Goal: Task Accomplishment & Management: Complete application form

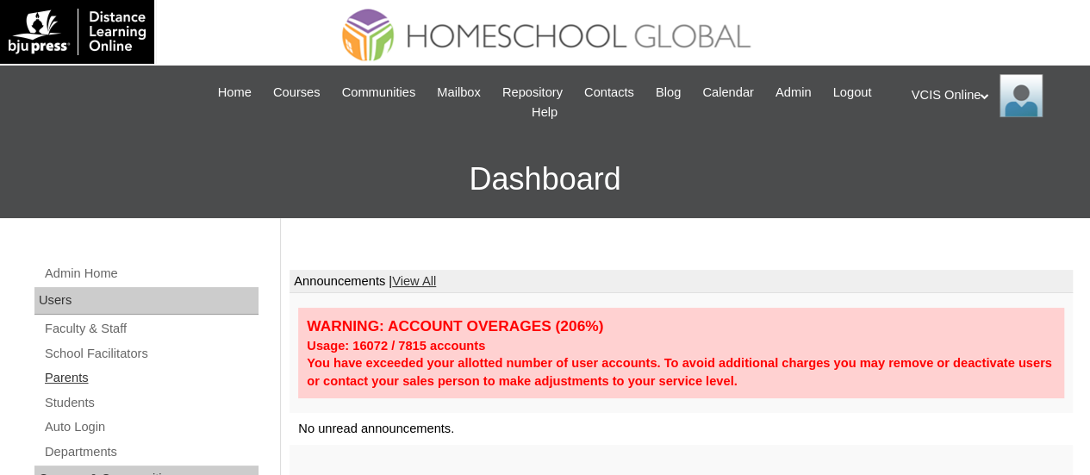
click at [84, 375] on link "Parents" at bounding box center [150, 378] width 215 height 22
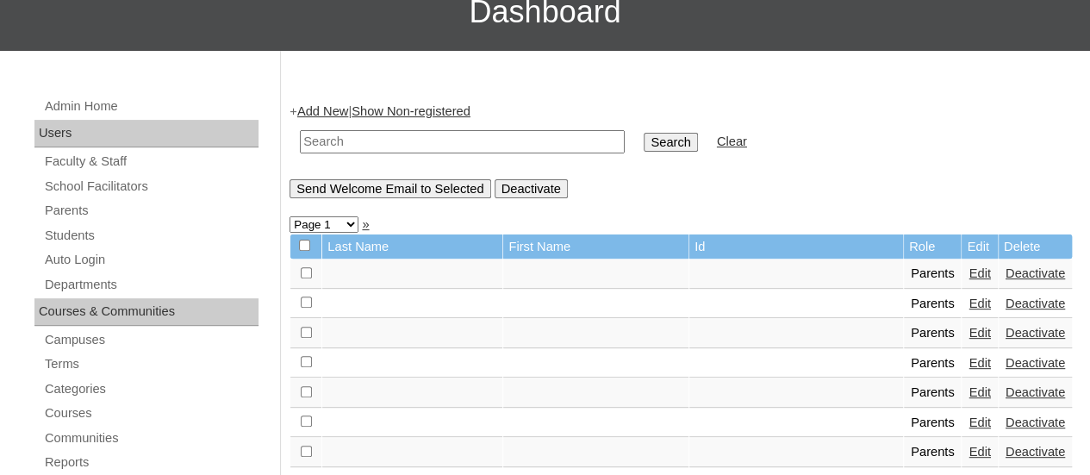
scroll to position [172, 0]
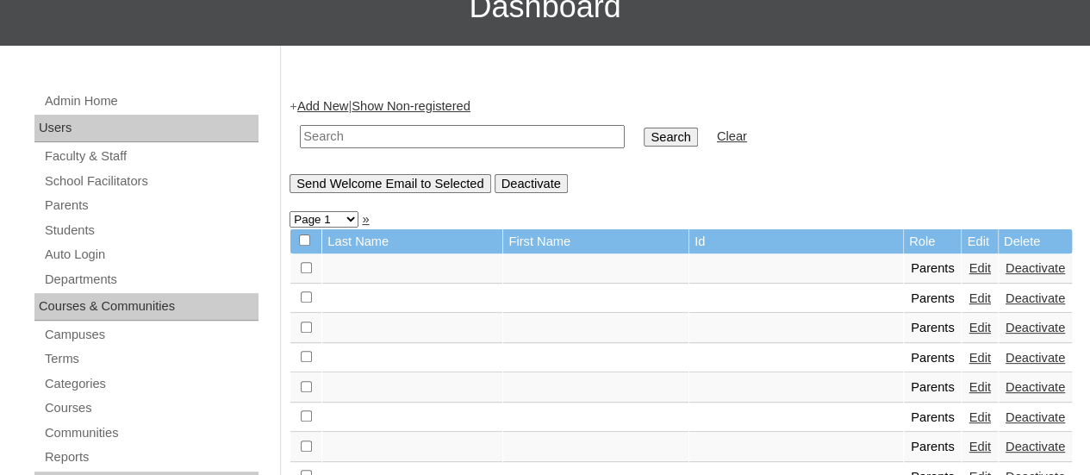
click at [348, 102] on link "Add New" at bounding box center [322, 106] width 51 height 14
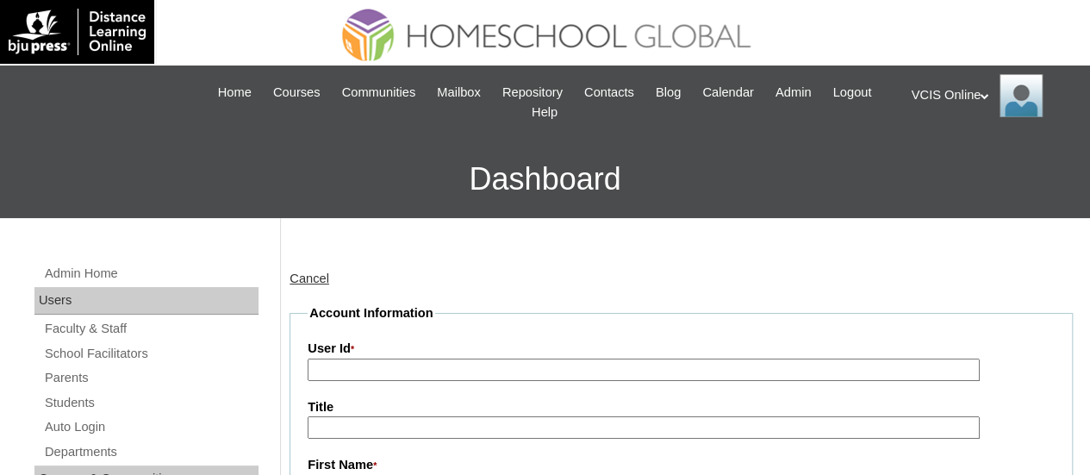
click at [369, 371] on input "User Id *" at bounding box center [644, 369] width 672 height 23
click at [375, 363] on input "User Id *" at bounding box center [644, 369] width 672 height 23
paste input "VCIS009-4C-PA2025"
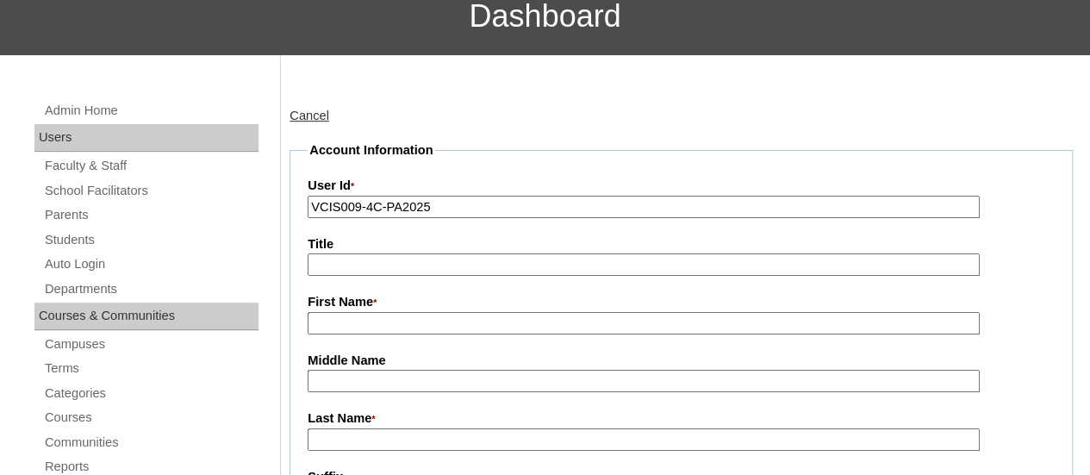
scroll to position [172, 0]
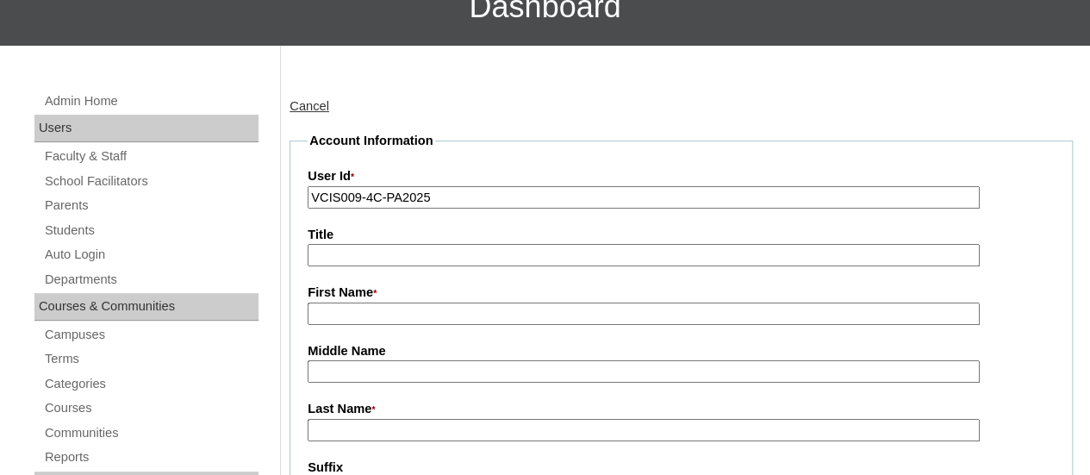
type input "VCIS009-4C-PA2025"
click at [376, 321] on input "First Name *" at bounding box center [644, 313] width 672 height 23
paste input "Maria Fe Tumbaga"
drag, startPoint x: 443, startPoint y: 316, endPoint x: 346, endPoint y: 328, distance: 98.1
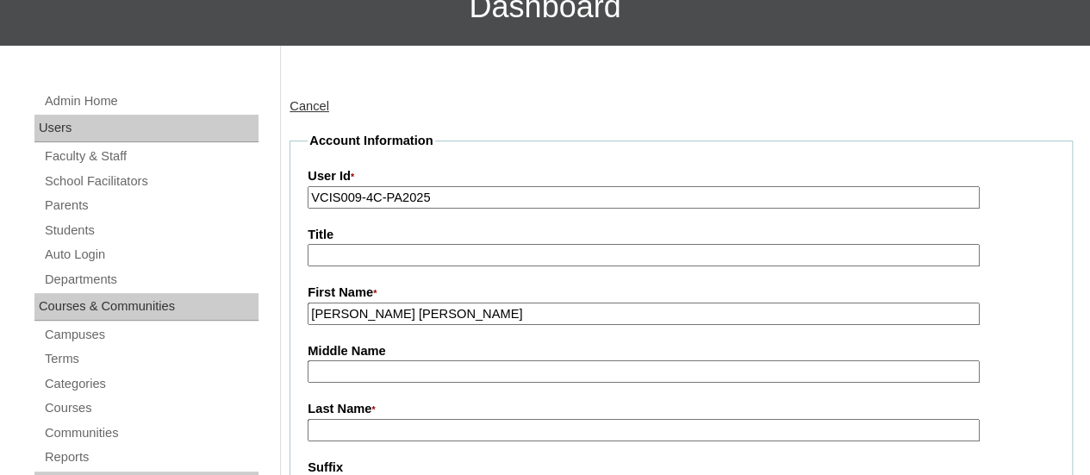
drag, startPoint x: 443, startPoint y: 317, endPoint x: 350, endPoint y: 312, distance: 93.2
click at [350, 312] on input "Maria Fe Tumbaga" at bounding box center [644, 313] width 672 height 23
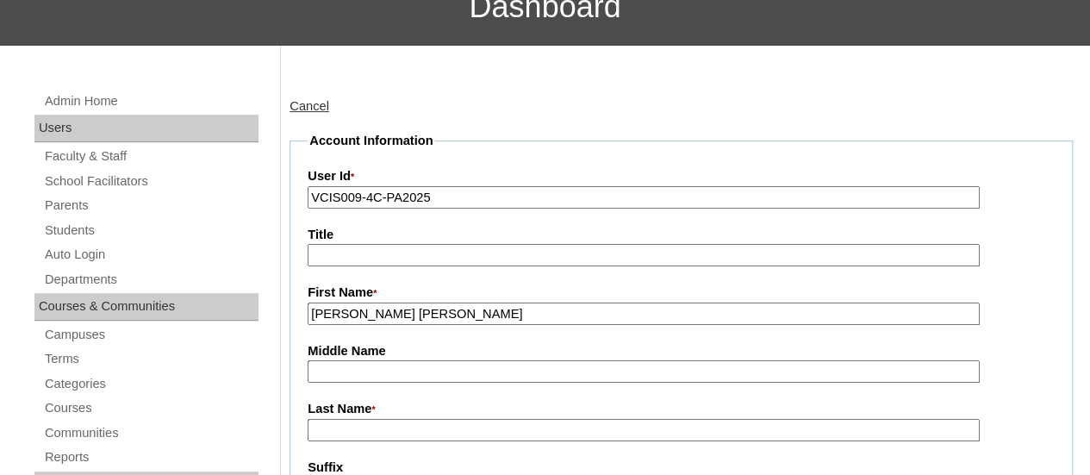
drag, startPoint x: 464, startPoint y: 311, endPoint x: 350, endPoint y: 342, distance: 117.9
click at [339, 371] on input "Middle Name" at bounding box center [644, 371] width 672 height 23
click at [365, 318] on input "Maria" at bounding box center [644, 313] width 672 height 23
click at [365, 316] on input "Maria Fe Tumbaga" at bounding box center [644, 313] width 672 height 23
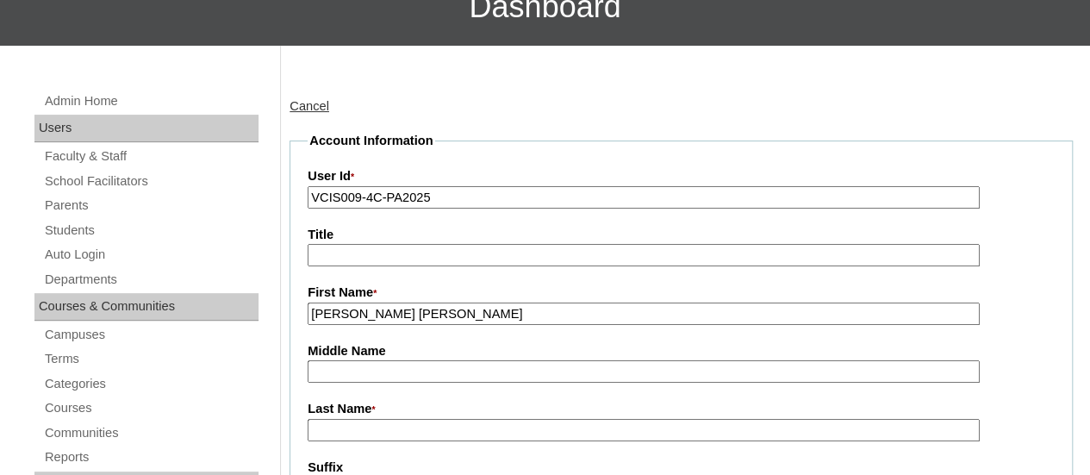
drag, startPoint x: 370, startPoint y: 315, endPoint x: 452, endPoint y: 315, distance: 82.7
click at [452, 315] on input "Maria Fe Tumbaga" at bounding box center [644, 313] width 672 height 23
type input "Maria Fe"
click at [367, 437] on input "Last Name *" at bounding box center [644, 430] width 672 height 23
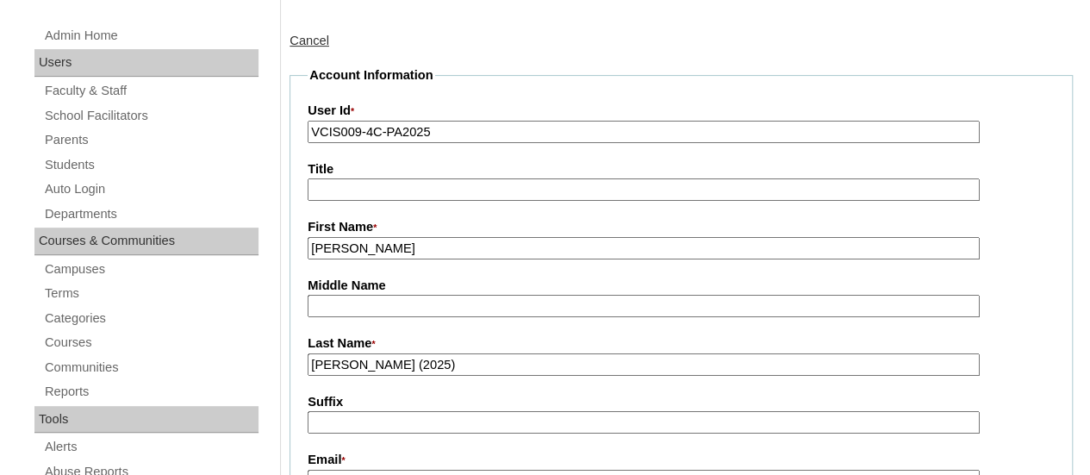
scroll to position [345, 0]
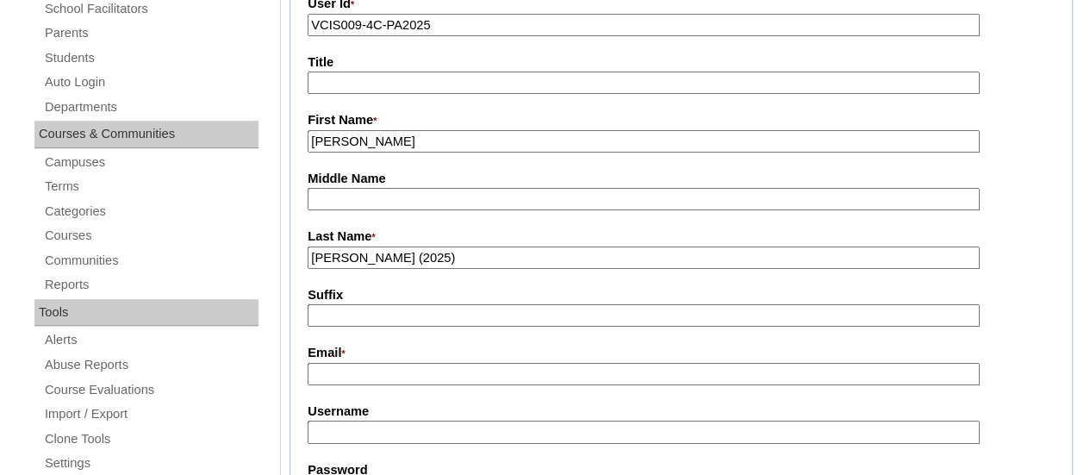
type input "Tumbaga (2025)"
click at [391, 378] on input "Email *" at bounding box center [644, 374] width 672 height 23
paste input "pinnkzcortejos08@gmail.com"
type input "pinnkzcortejos08@gmail.com"
click at [383, 425] on input "Username" at bounding box center [644, 431] width 672 height 23
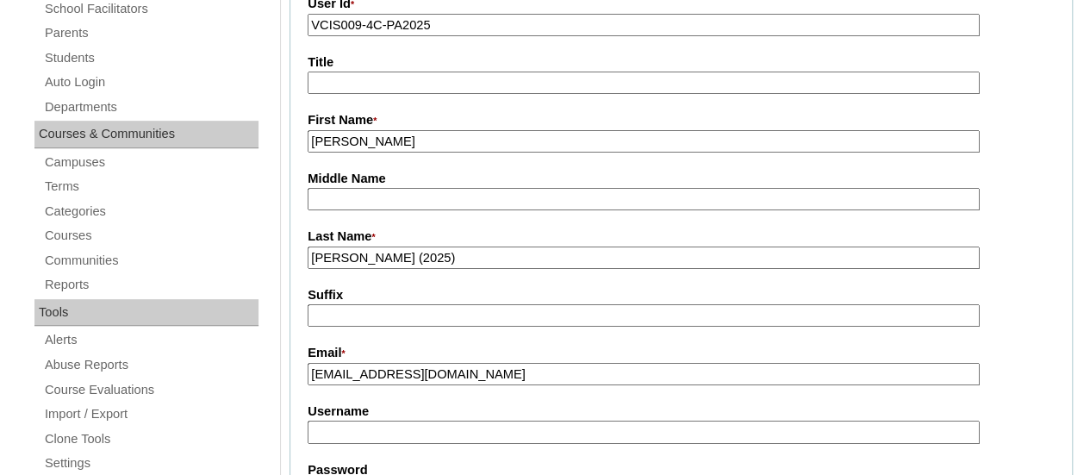
paste input "mtumbaga2025"
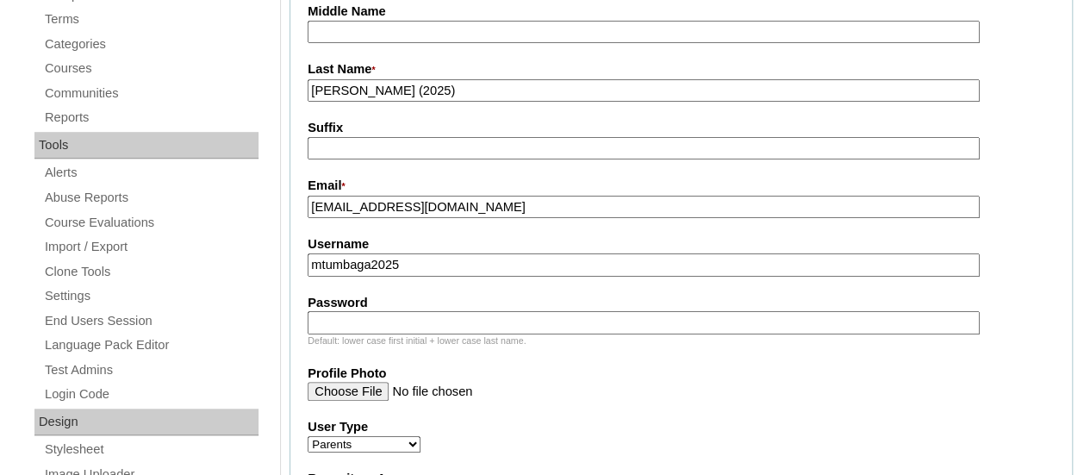
scroll to position [517, 0]
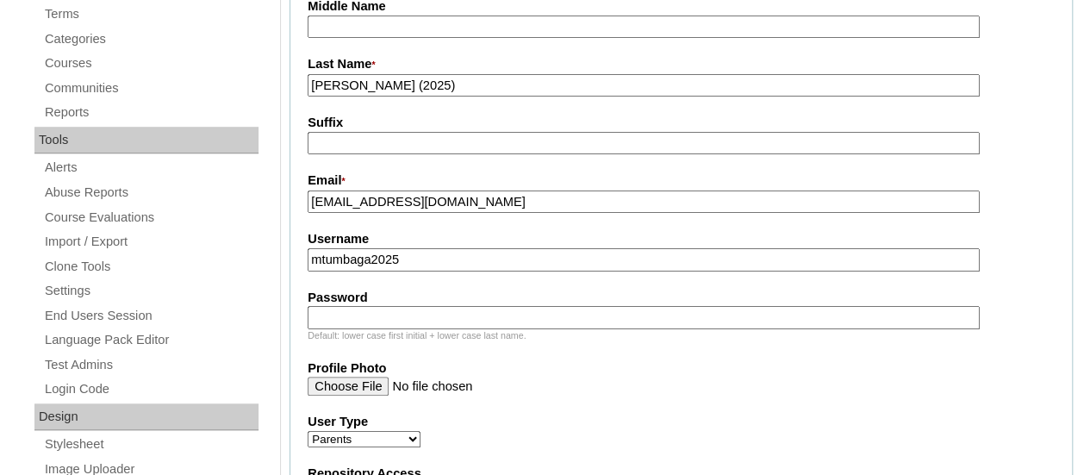
type input "mtumbaga2025"
click at [398, 318] on input "Password" at bounding box center [644, 317] width 672 height 23
paste input "mRfTum"
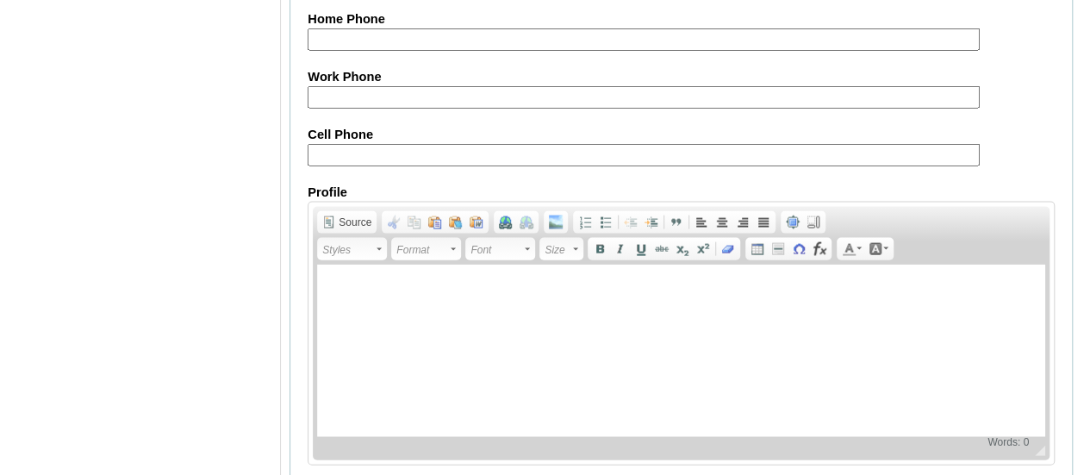
scroll to position [1865, 0]
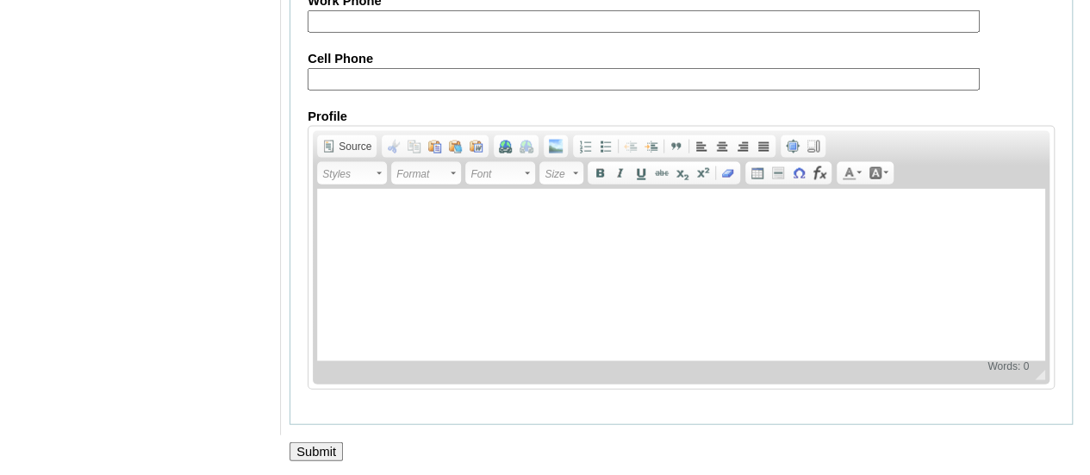
type input "mRfTum"
click at [300, 451] on input "Submit" at bounding box center [316, 451] width 53 height 19
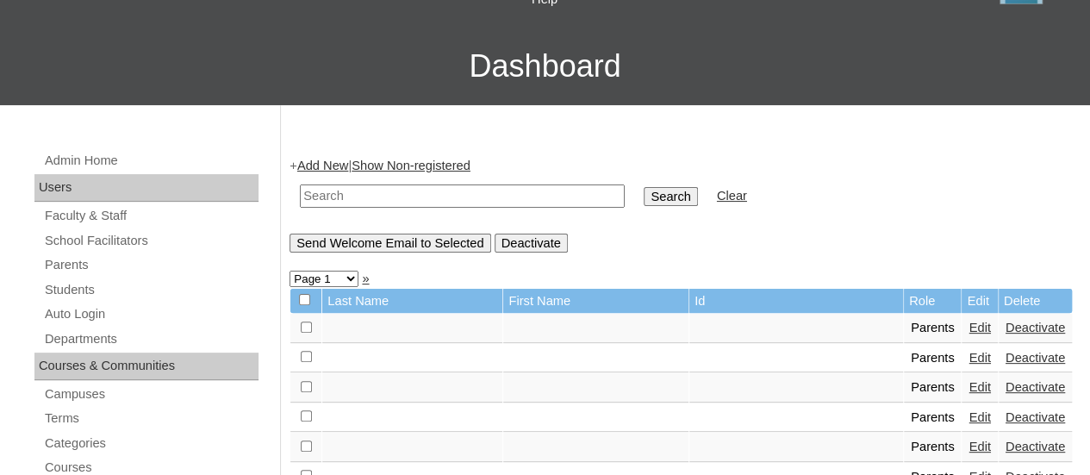
scroll to position [172, 0]
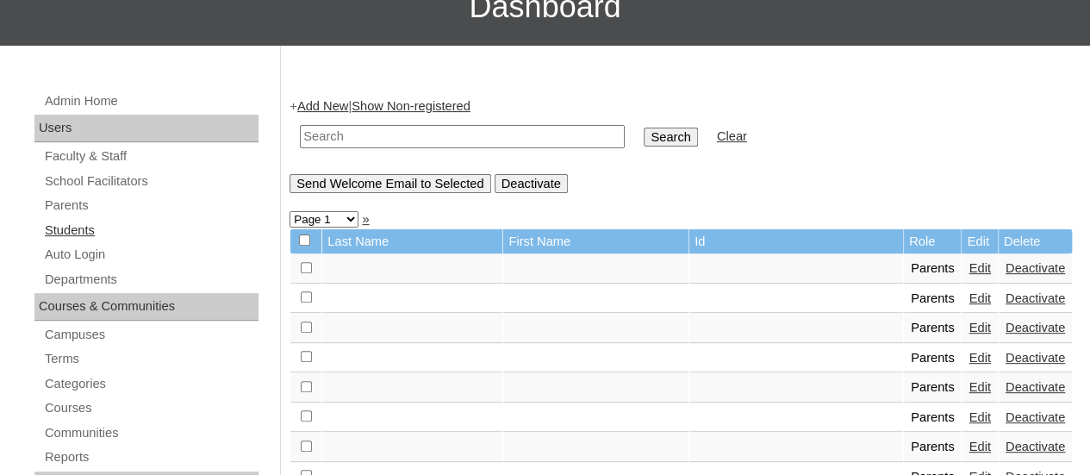
click at [76, 221] on link "Students" at bounding box center [150, 231] width 215 height 22
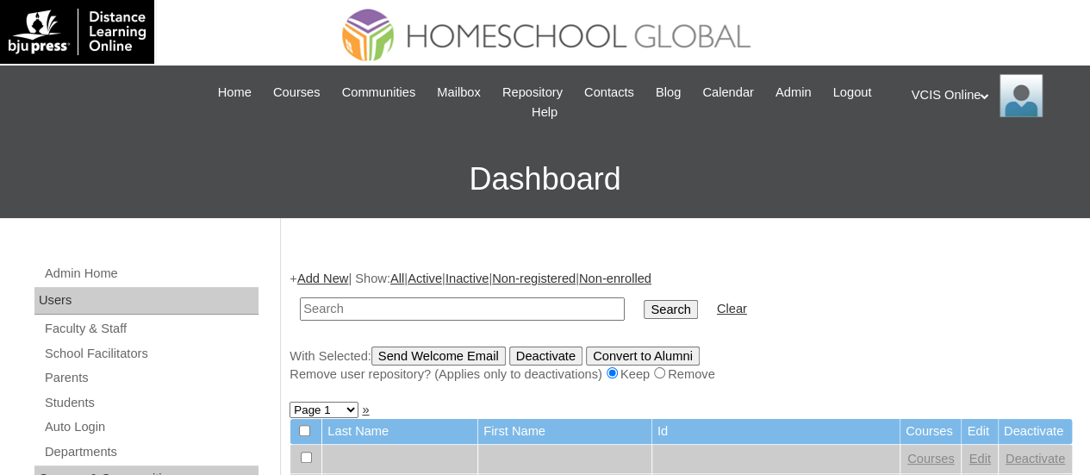
click at [341, 280] on link "Add New" at bounding box center [322, 278] width 51 height 14
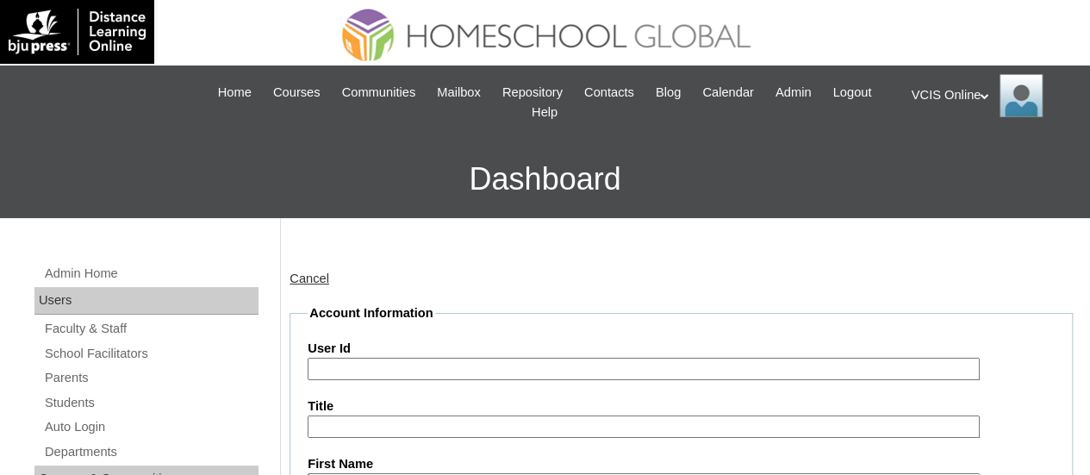
click at [366, 377] on input "User Id" at bounding box center [644, 369] width 672 height 23
paste input "VCIS011-4C-SA2025"
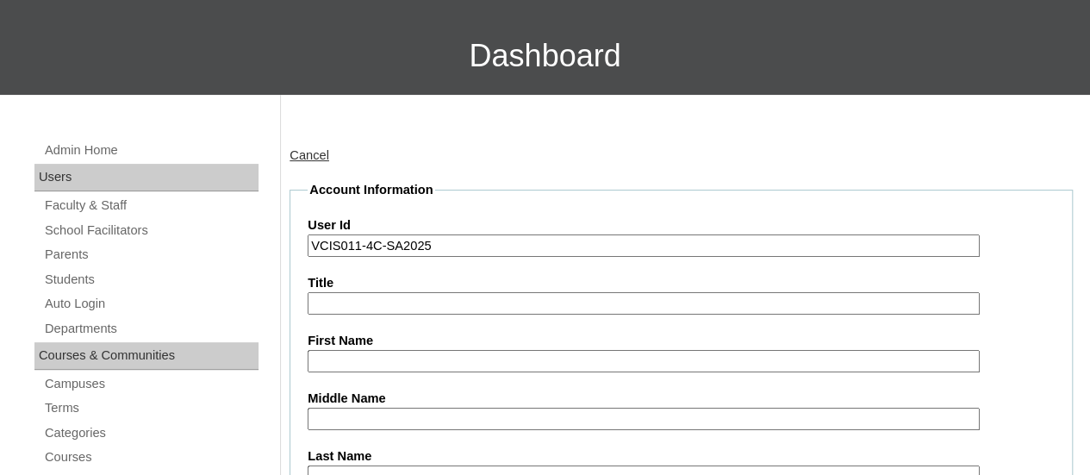
scroll to position [172, 0]
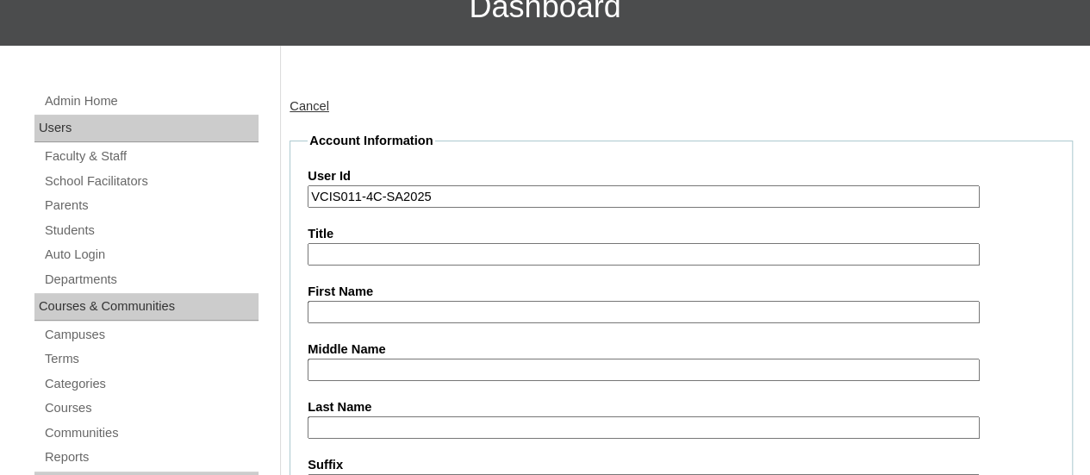
type input "VCIS011-4C-SA2025"
click at [384, 305] on input "First Name" at bounding box center [644, 312] width 672 height 23
paste input "Sulzer"
type input "Sulzer"
click at [357, 363] on input "Middle Name" at bounding box center [644, 369] width 672 height 23
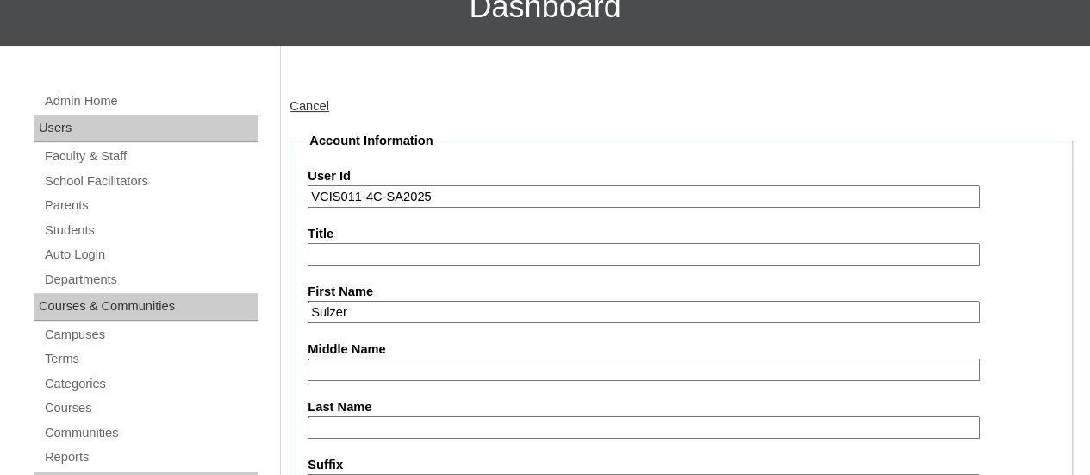
paste input "Tumbaga"
type input "Tumbaga"
click at [381, 414] on label "Last Name" at bounding box center [681, 407] width 747 height 18
click at [381, 416] on input "Last Name" at bounding box center [644, 427] width 672 height 23
paste input "Cortejos"
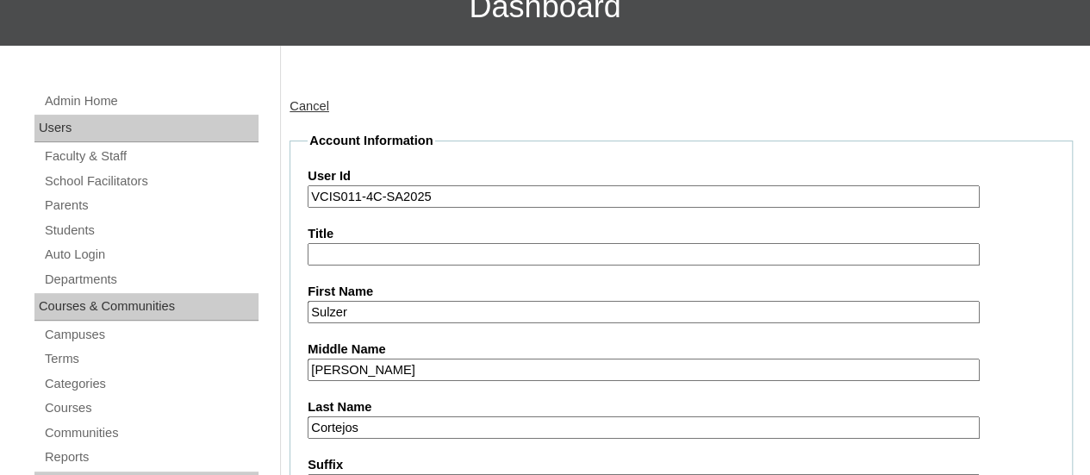
scroll to position [345, 0]
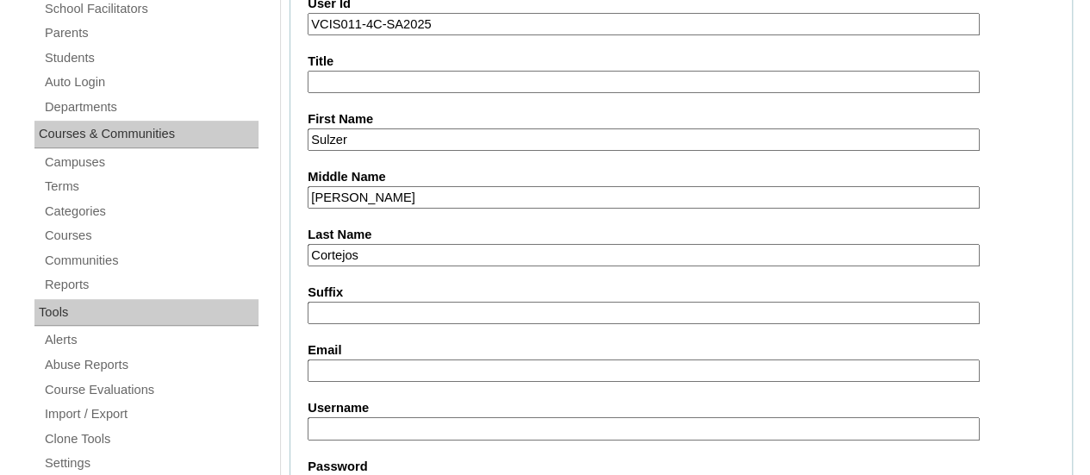
type input "Cortejos"
click at [381, 364] on input "Email" at bounding box center [644, 370] width 672 height 23
paste input "pinnkzcortejos08@gmail.com"
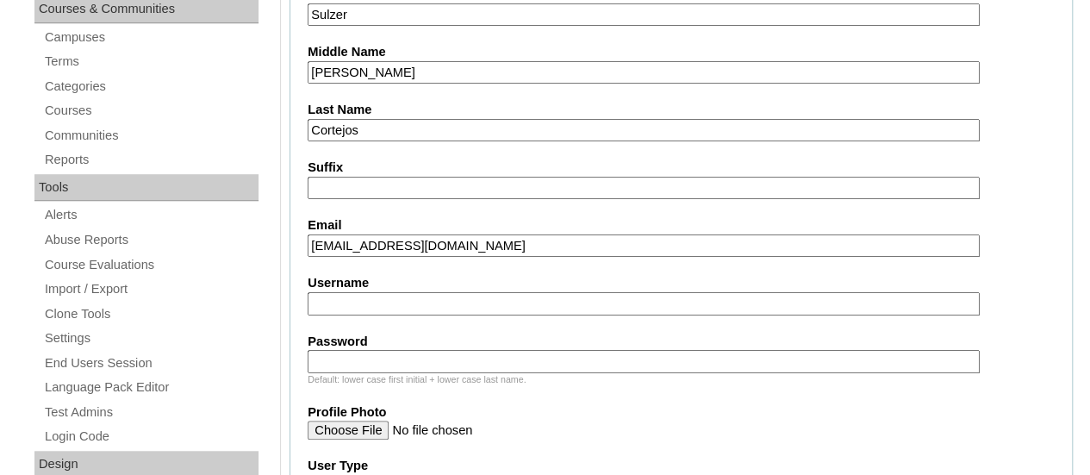
scroll to position [517, 0]
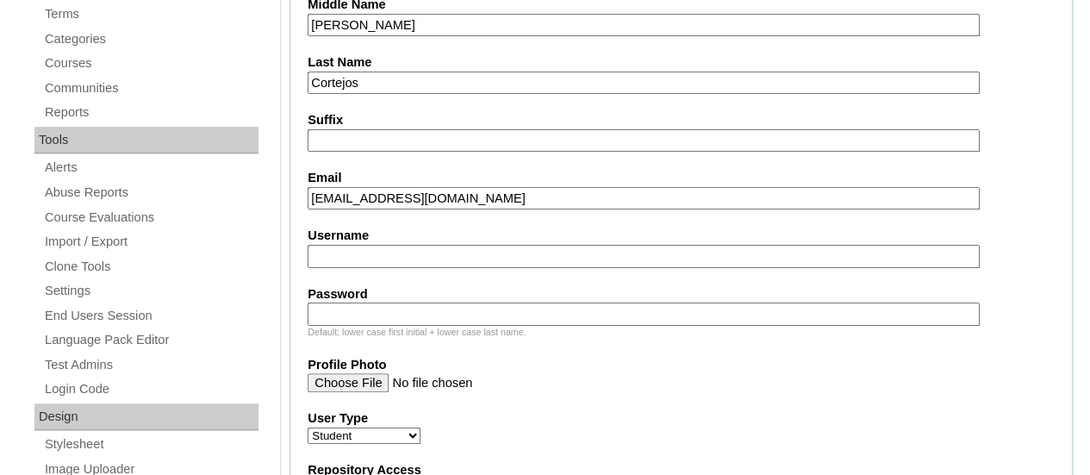
type input "pinnkzcortejos08@gmail.com"
click at [399, 267] on fieldset "Account Information User Id VCIS011-4C-SA2025 Title First Name Sulzer Middle Na…" at bounding box center [681, 483] width 783 height 1393
click at [401, 259] on input "Username" at bounding box center [644, 256] width 672 height 23
paste input "sulzer.cortejos2025"
type input "sulzer.cortejos2025"
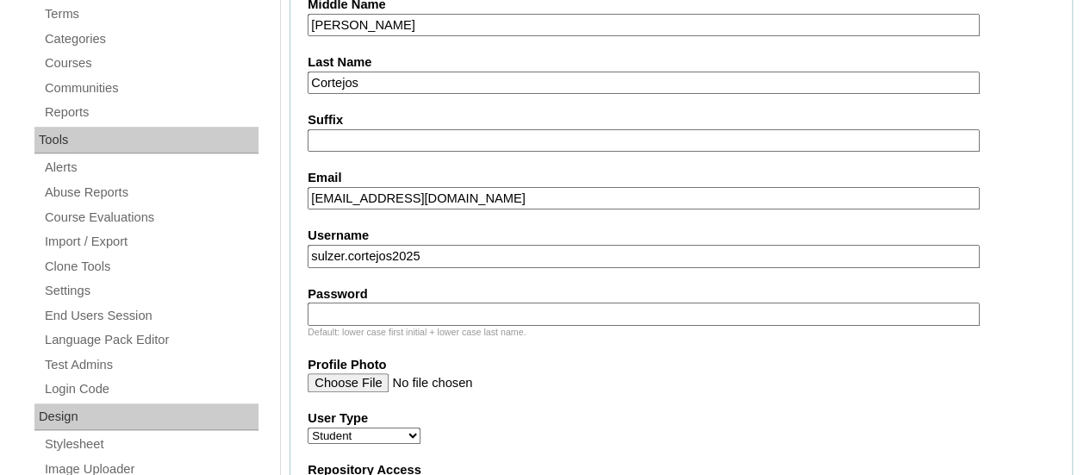
click at [384, 317] on input "Password" at bounding box center [644, 313] width 672 height 23
paste input "sUtumC"
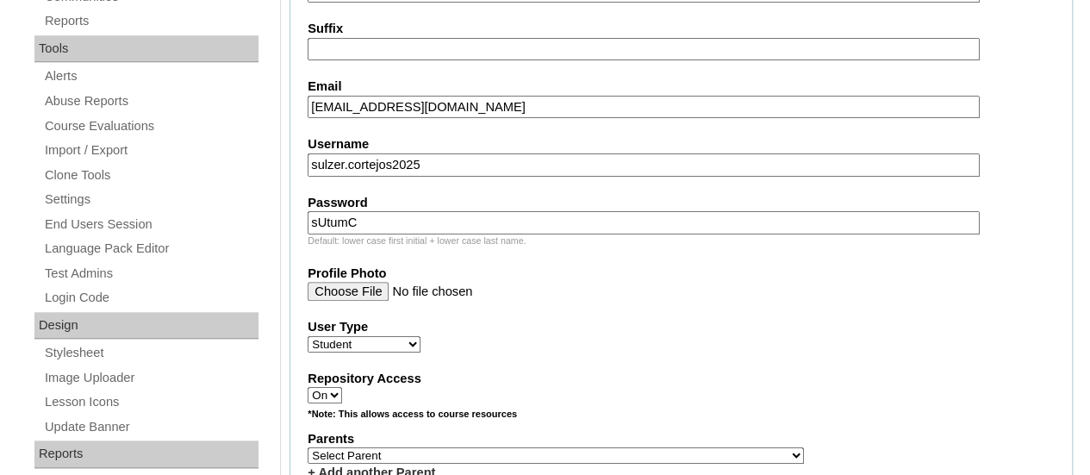
scroll to position [689, 0]
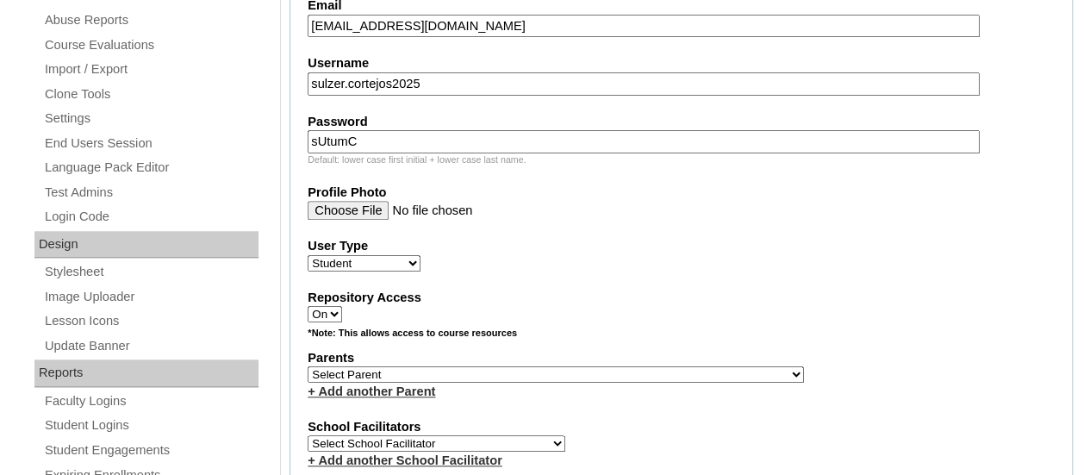
type input "sUtumC"
click at [362, 369] on select "Select Parent , , , , , , , , , , , , , , , , , , , , , , , , , , , , , , , , ,…" at bounding box center [556, 374] width 496 height 16
select select "43163"
click at [308, 366] on select "Select Parent , , , , , , , , , , , , , , , , , , , , , , , , , , , , , , , , ,…" at bounding box center [556, 374] width 496 height 16
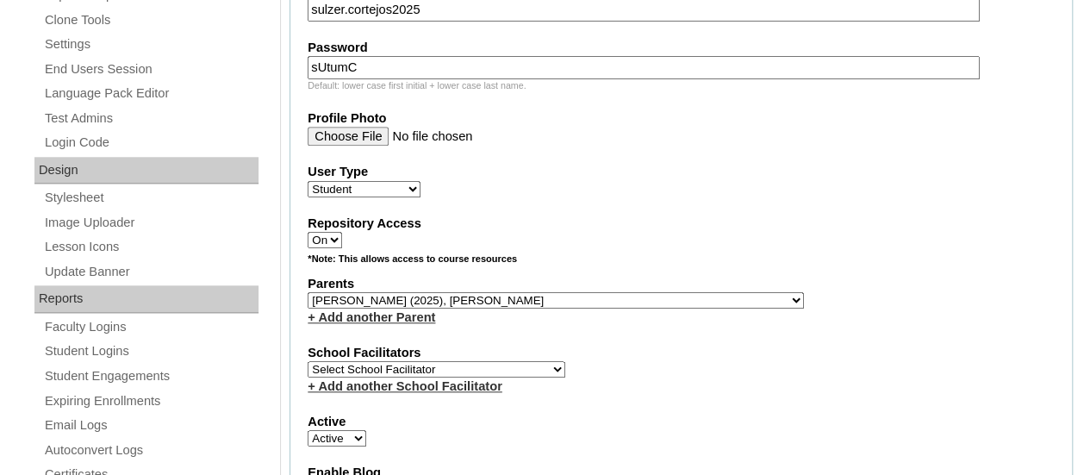
scroll to position [862, 0]
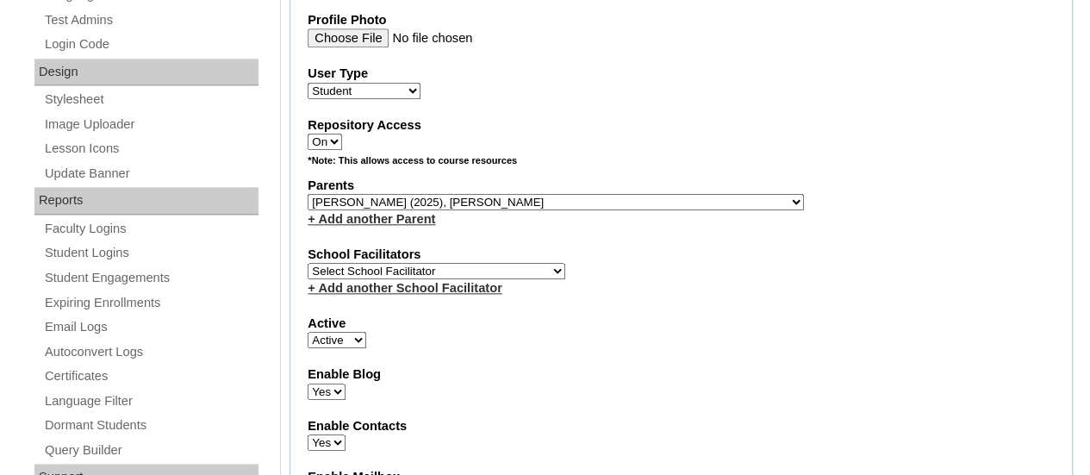
click at [367, 265] on select "Select School Facilitator Norman Añain Ruffa Abadijas Mary Abella Gloryfe Abion…" at bounding box center [437, 271] width 258 height 16
select select "42304"
click at [308, 263] on select "Select School Facilitator Norman Añain Ruffa Abadijas Mary Abella Gloryfe Abion…" at bounding box center [437, 271] width 258 height 16
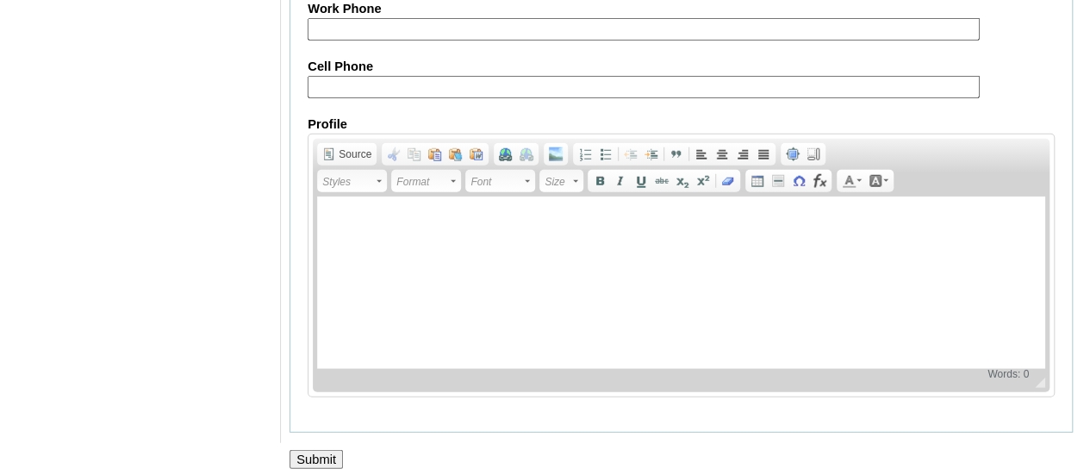
scroll to position [2154, 0]
click at [326, 450] on input "Submit" at bounding box center [316, 459] width 53 height 19
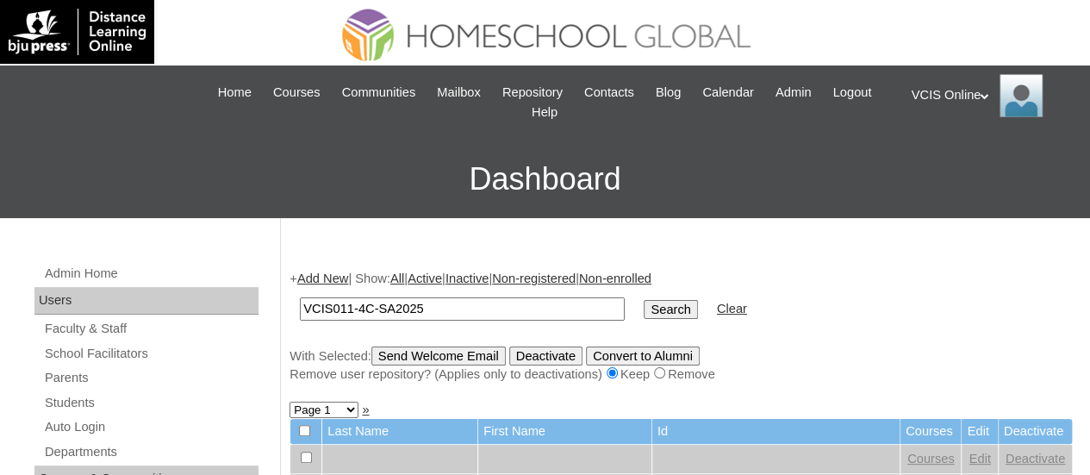
type input "VCIS011-4C-SA2025"
click at [635, 303] on td "Search" at bounding box center [670, 309] width 71 height 40
click at [644, 304] on input "Search" at bounding box center [670, 309] width 53 height 19
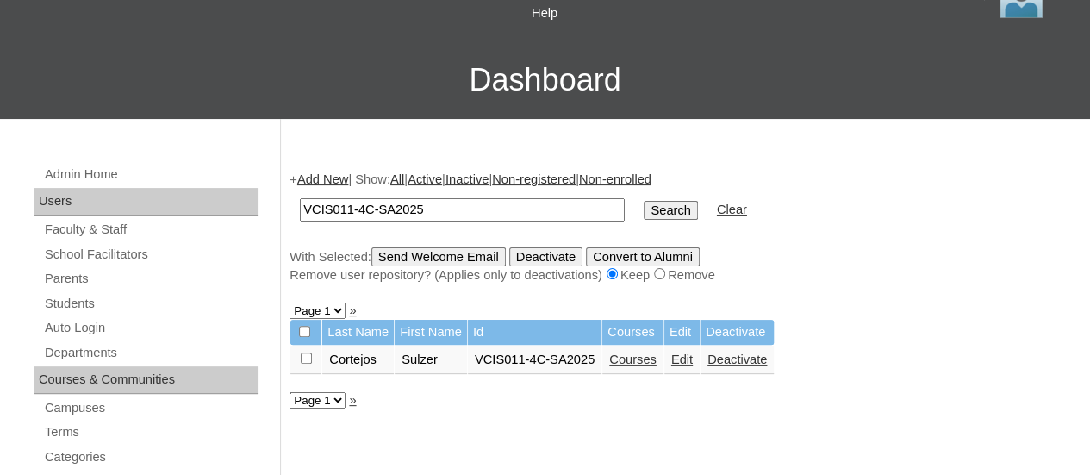
scroll to position [172, 0]
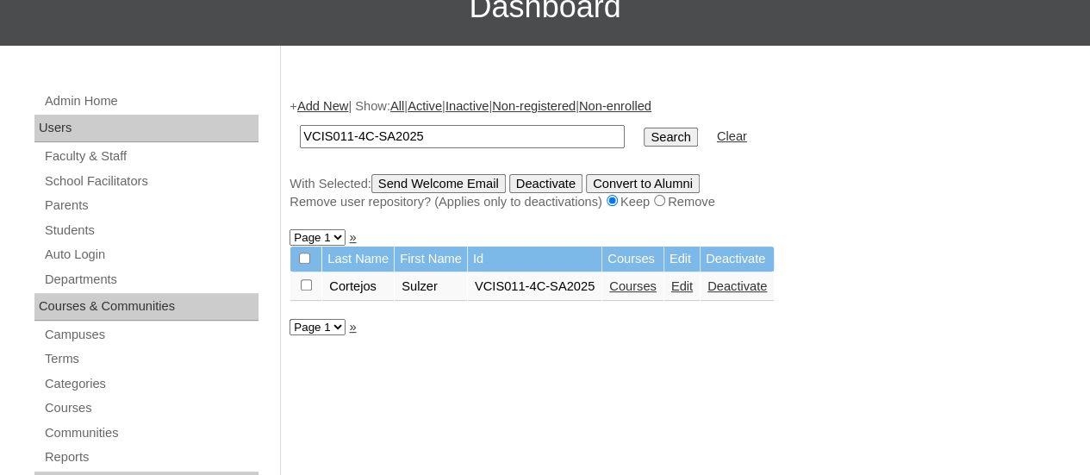
click at [657, 285] on link "Courses" at bounding box center [632, 286] width 47 height 14
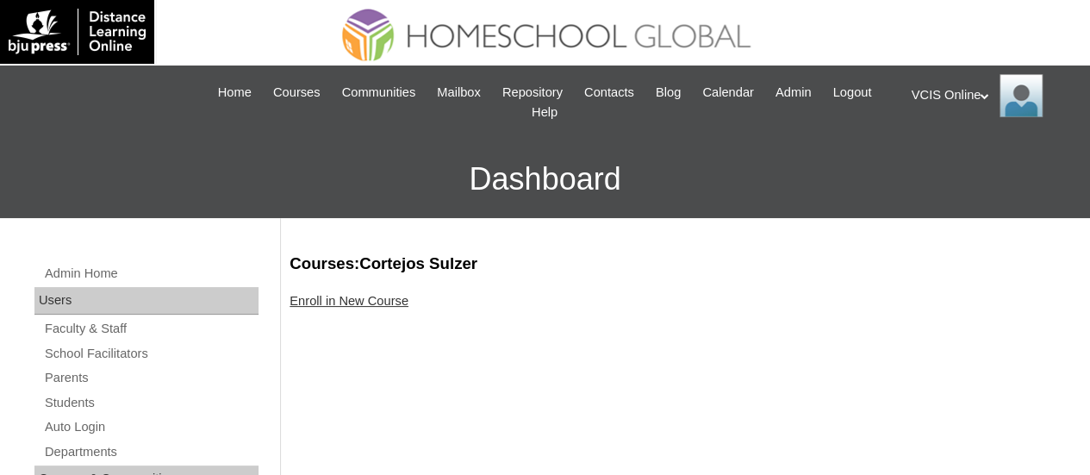
click at [323, 298] on link "Enroll in New Course" at bounding box center [349, 301] width 119 height 14
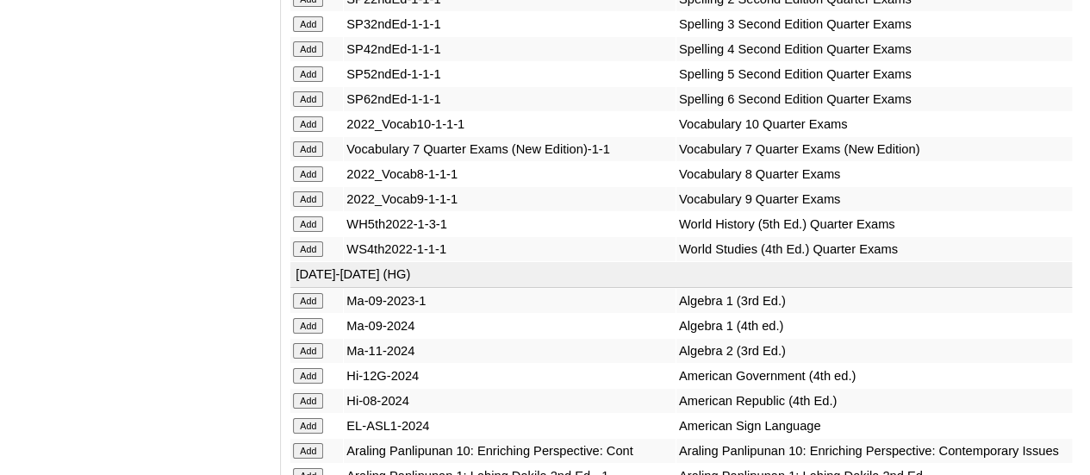
scroll to position [3447, 0]
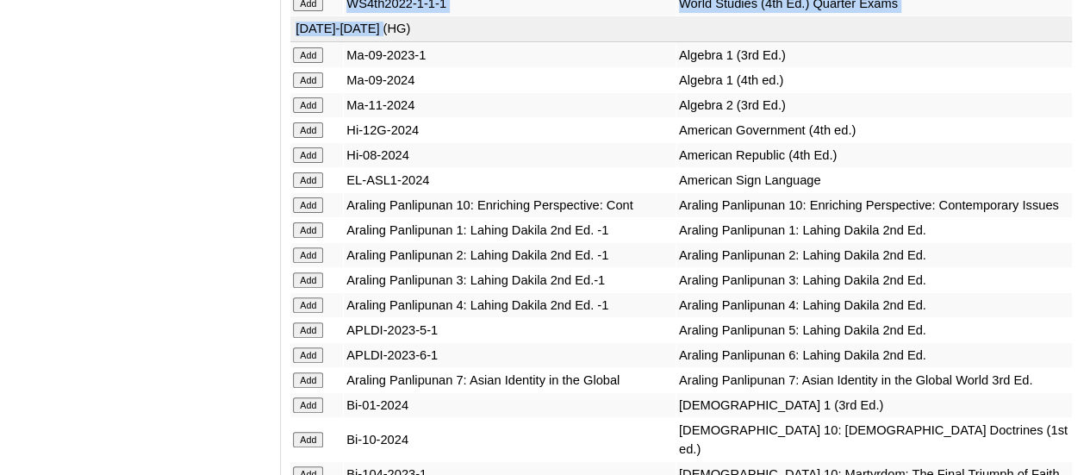
drag, startPoint x: 405, startPoint y: 119, endPoint x: 286, endPoint y: 127, distance: 119.2
click at [411, 42] on td "[DATE]-[DATE] (HG)" at bounding box center [681, 29] width 782 height 26
copy td "[DATE]-[DATE] (HG)"
drag, startPoint x: 411, startPoint y: 128, endPoint x: 299, endPoint y: 134, distance: 112.1
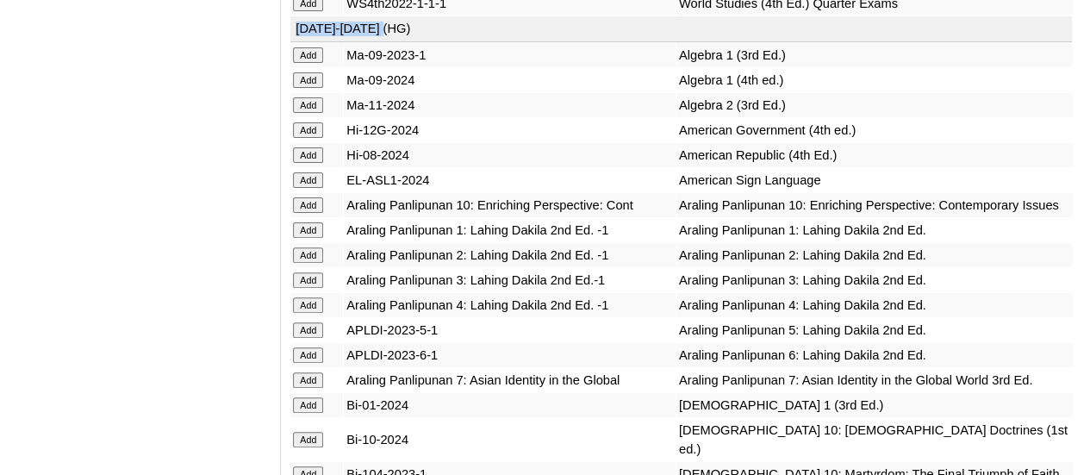
click at [299, 42] on td "[DATE]-[DATE] (HG)" at bounding box center [681, 29] width 782 height 26
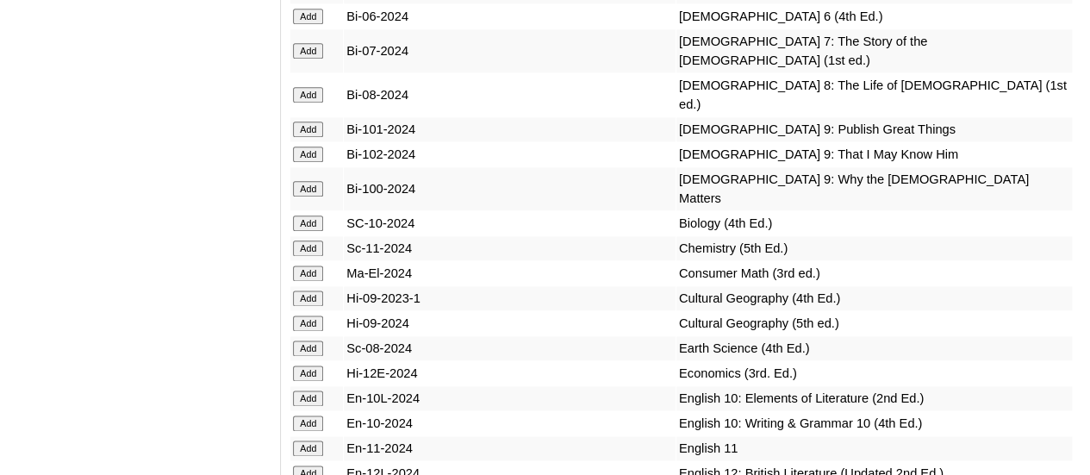
scroll to position [4222, 0]
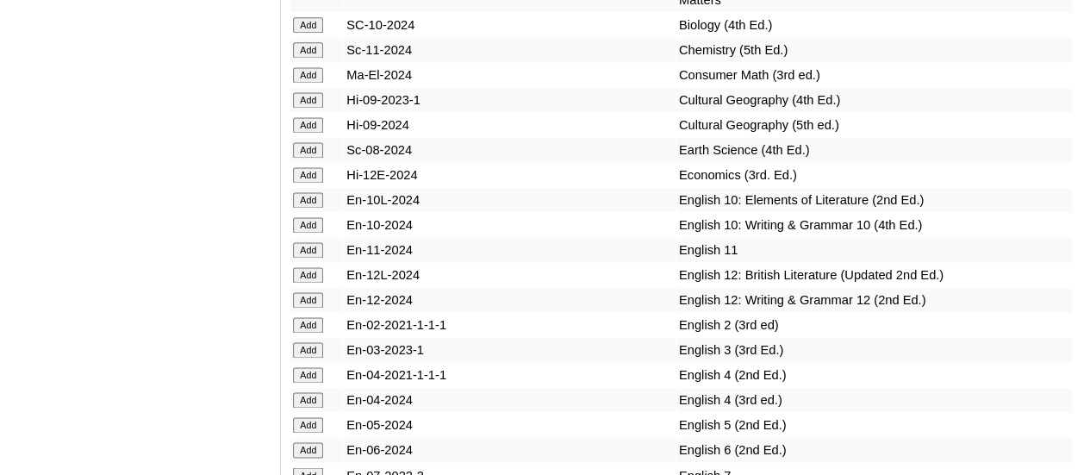
scroll to position [4481, 0]
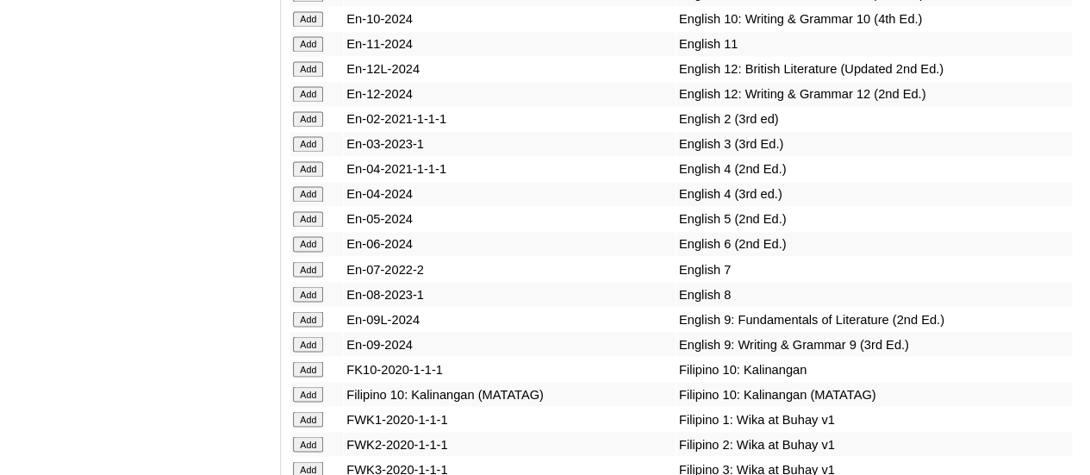
scroll to position [4653, 0]
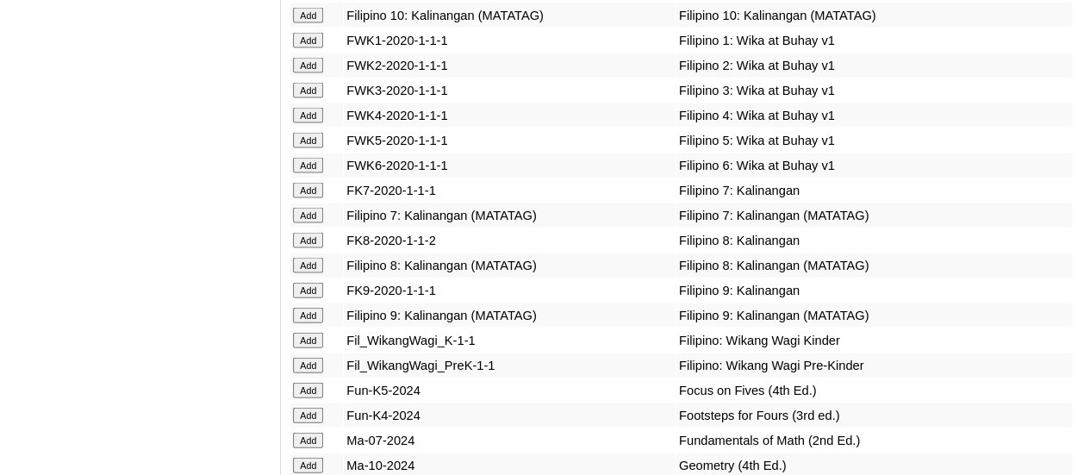
scroll to position [5056, 0]
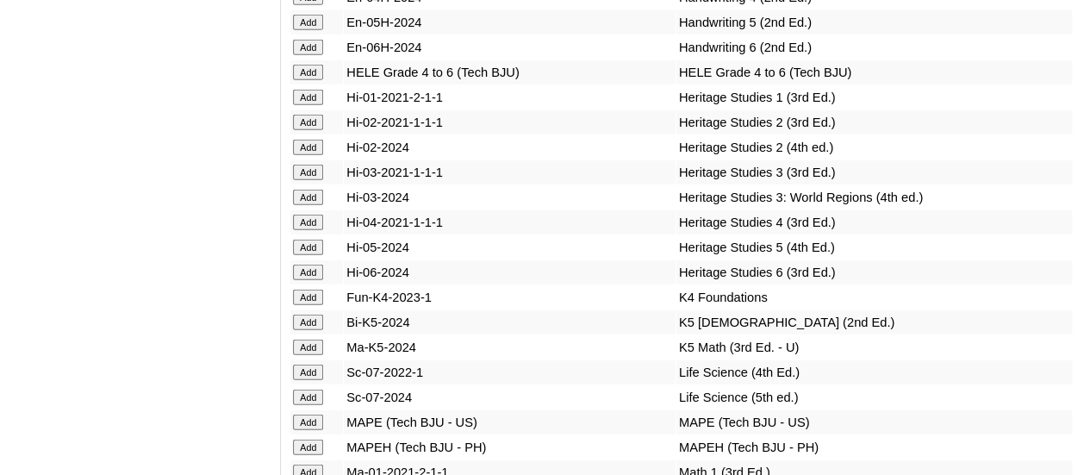
scroll to position [5639, 0]
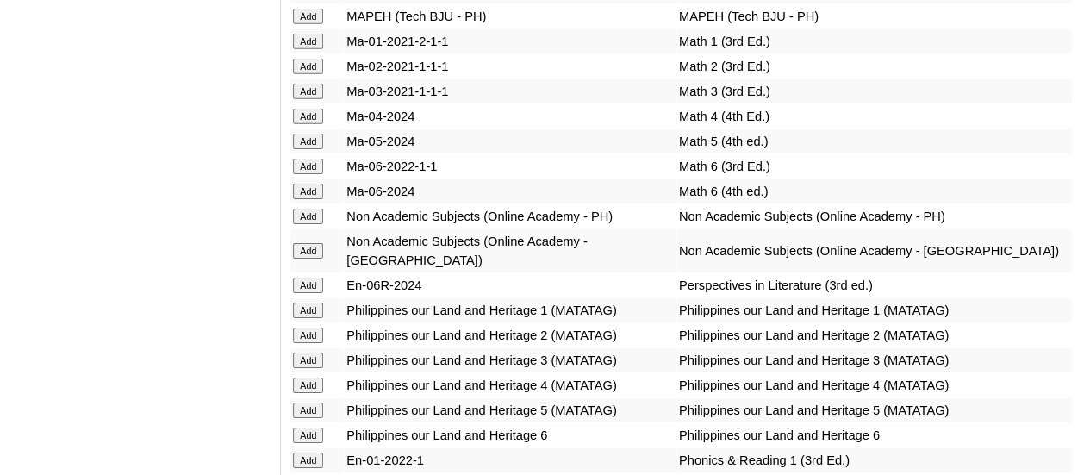
scroll to position [6090, 0]
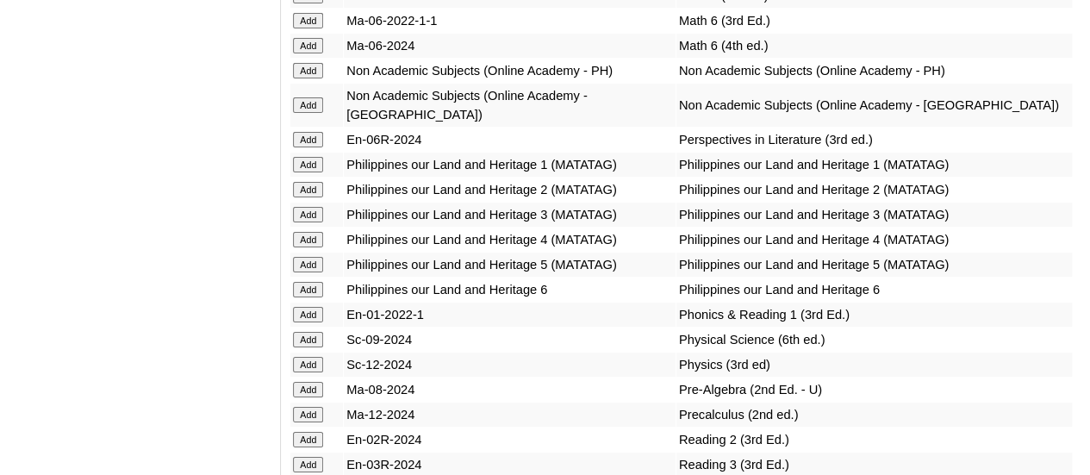
scroll to position [6176, 0]
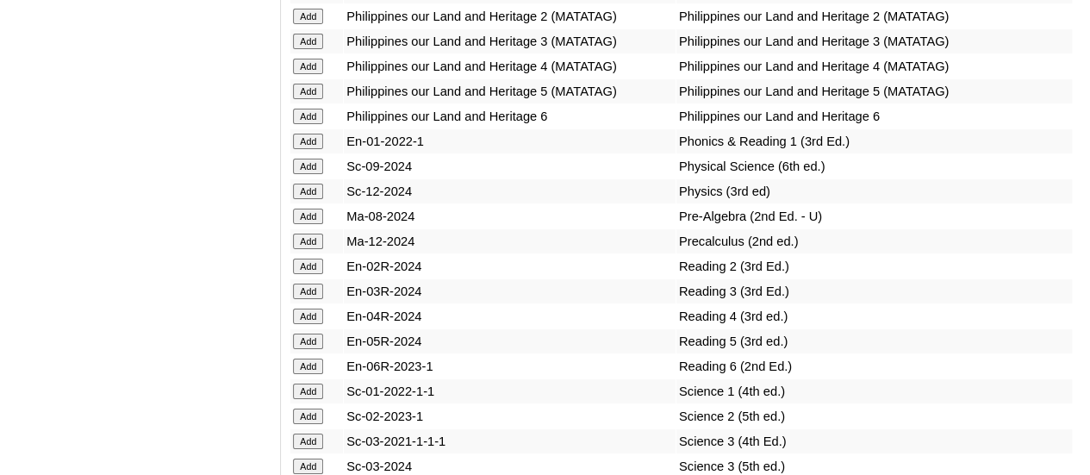
scroll to position [6349, 0]
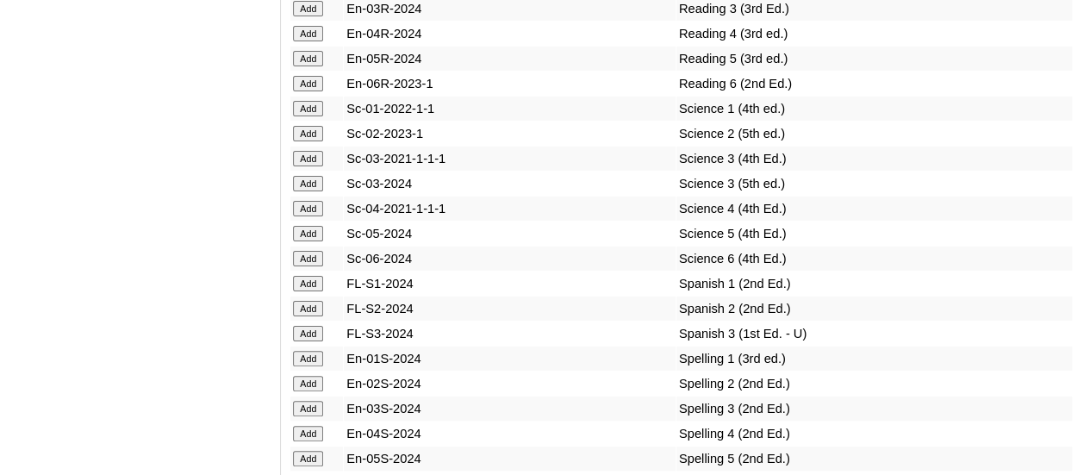
scroll to position [6607, 0]
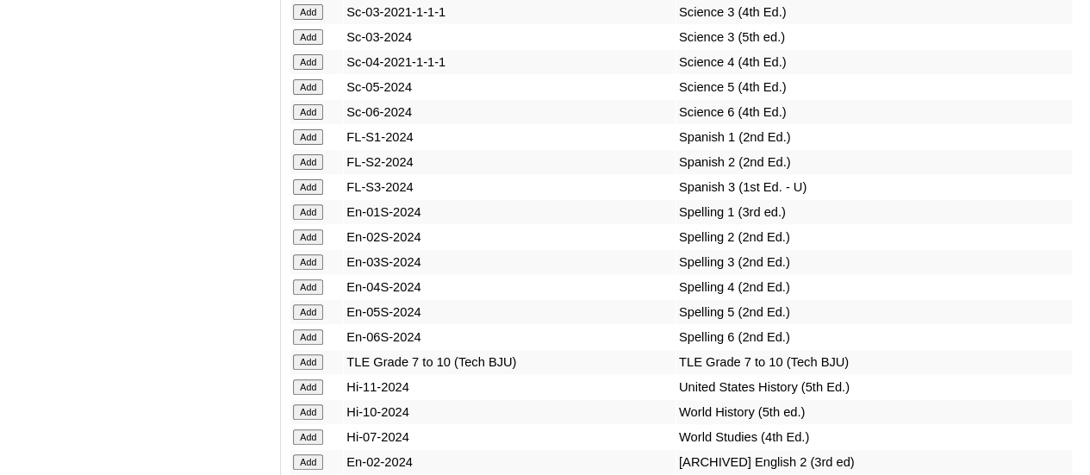
scroll to position [6780, 0]
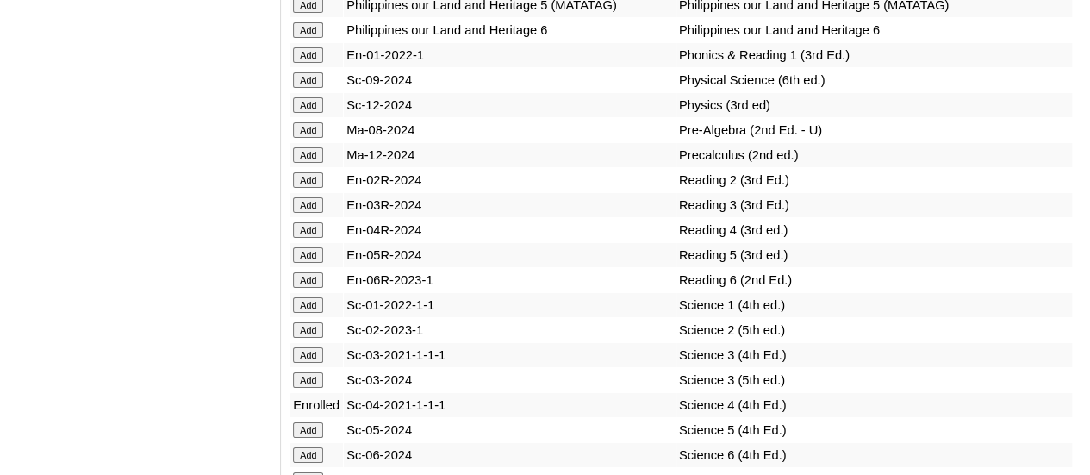
scroll to position [6435, 0]
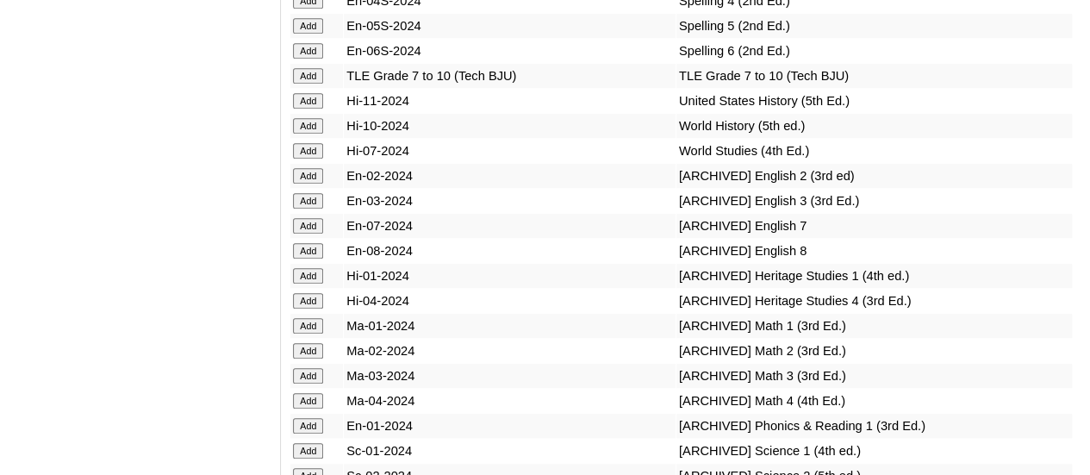
scroll to position [6979, 0]
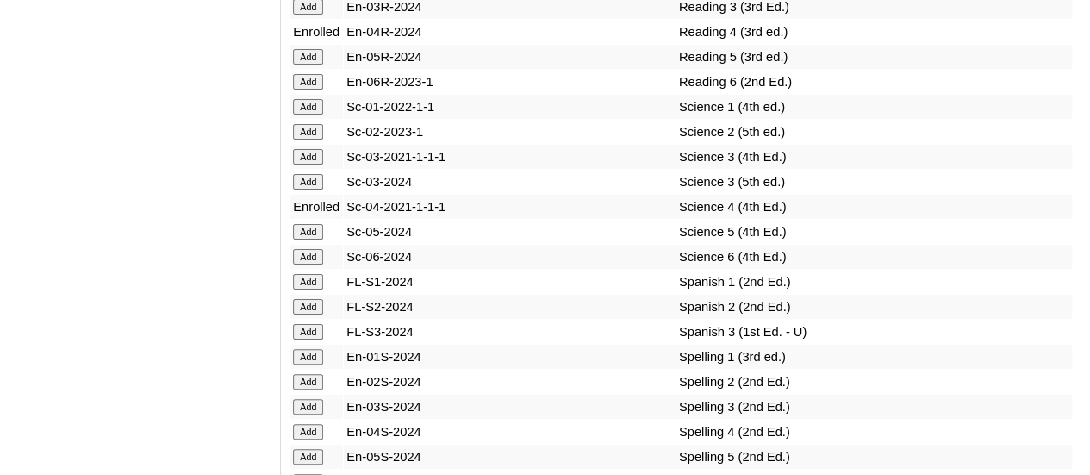
scroll to position [6780, 0]
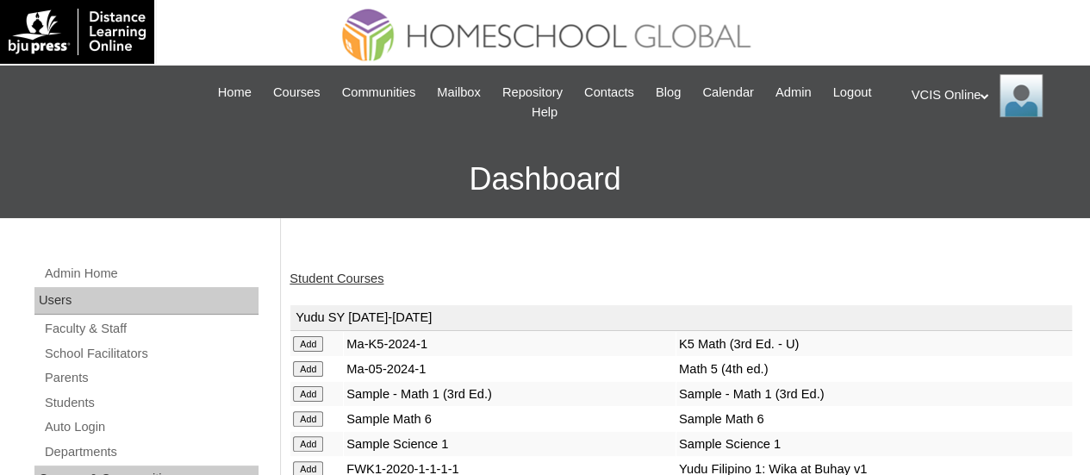
click at [357, 278] on link "Student Courses" at bounding box center [337, 278] width 94 height 14
